Goal: Task Accomplishment & Management: Manage account settings

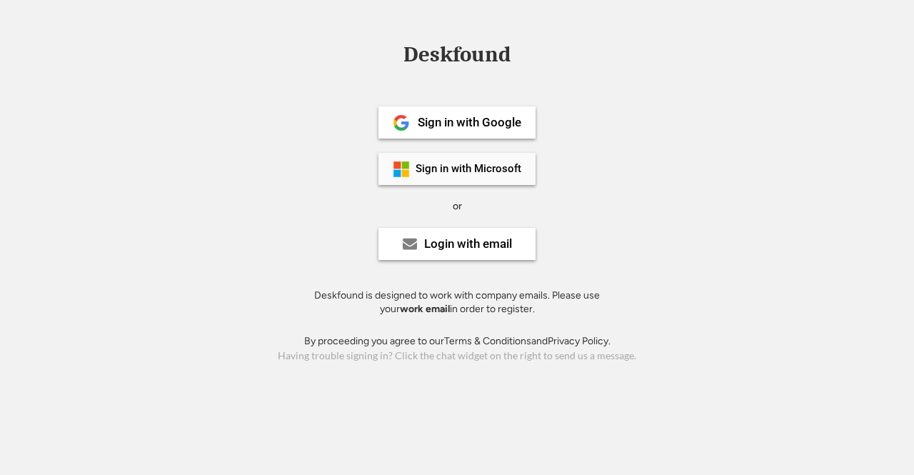
click at [463, 164] on div "Sign in with Microsoft" at bounding box center [469, 169] width 106 height 11
click at [462, 252] on div "Login with email" at bounding box center [457, 244] width 157 height 32
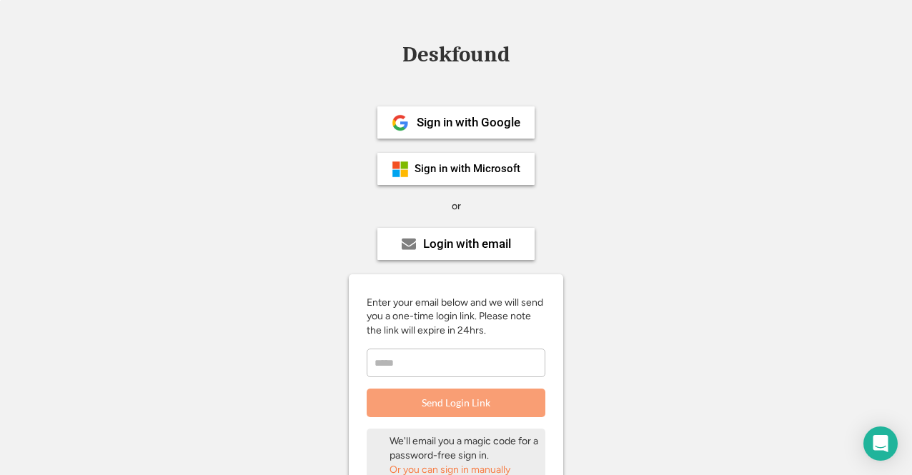
scroll to position [163, 0]
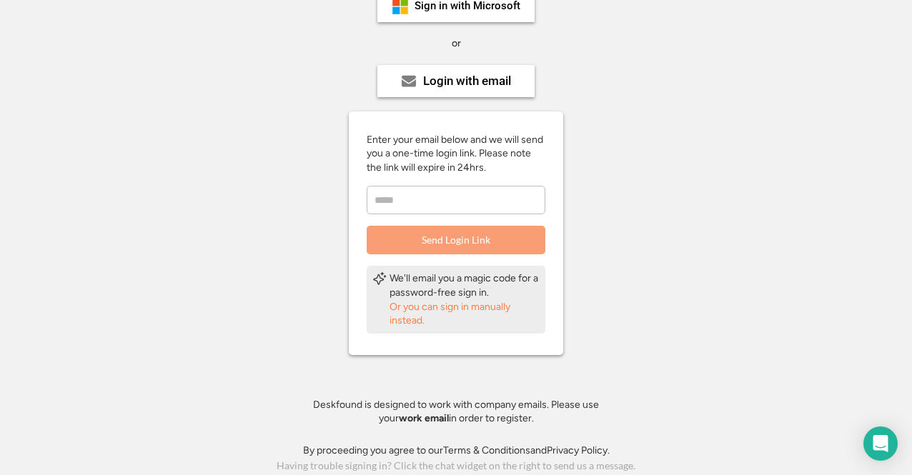
click at [441, 201] on input "email" at bounding box center [455, 200] width 179 height 29
type input "**********"
click at [456, 231] on button "Send Login Link" at bounding box center [455, 240] width 179 height 29
